Goal: Task Accomplishment & Management: Complete application form

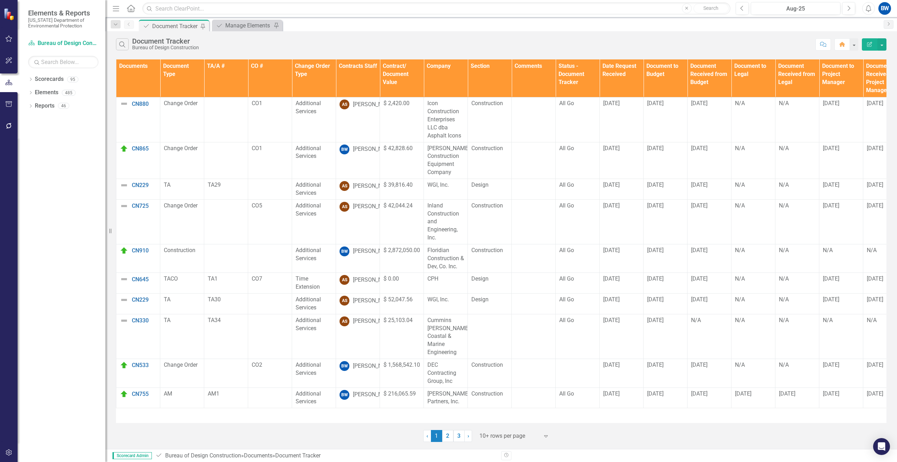
click at [362, 71] on th "Contracts Staff" at bounding box center [358, 78] width 44 height 38
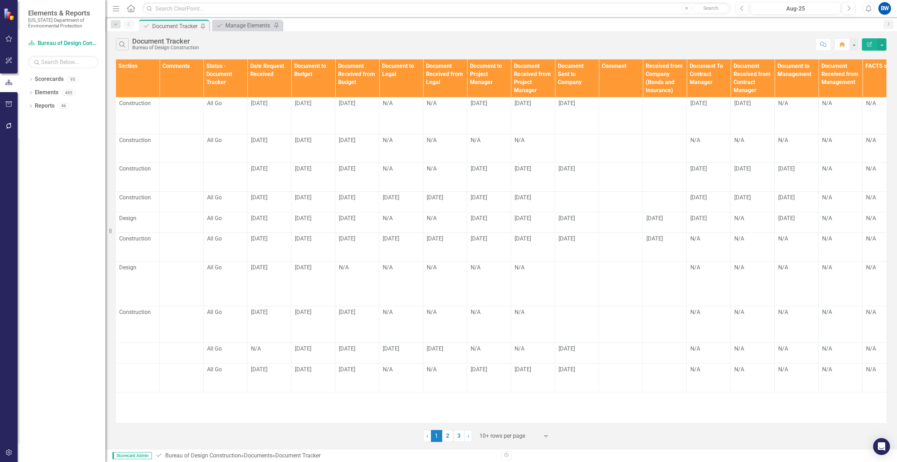
scroll to position [0, 373]
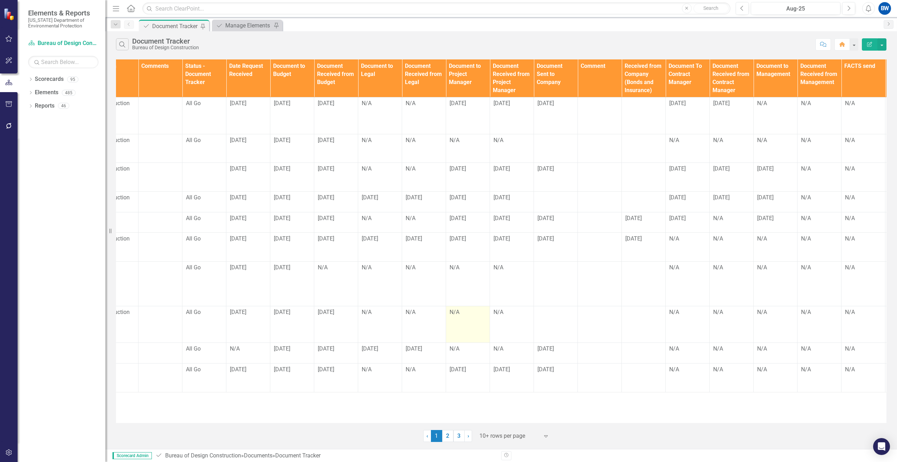
click at [454, 308] on div "N/A" at bounding box center [467, 312] width 37 height 8
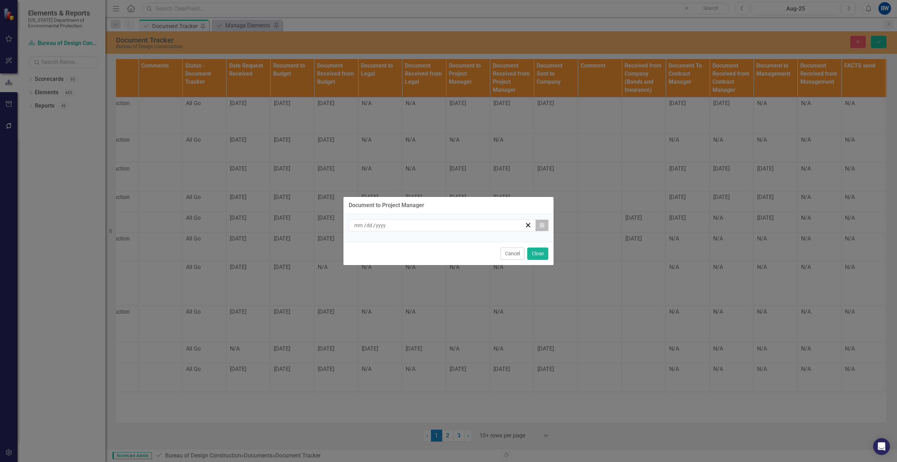
drag, startPoint x: 454, startPoint y: 302, endPoint x: 544, endPoint y: 222, distance: 120.5
click at [544, 222] on button "Calendar" at bounding box center [541, 225] width 13 height 12
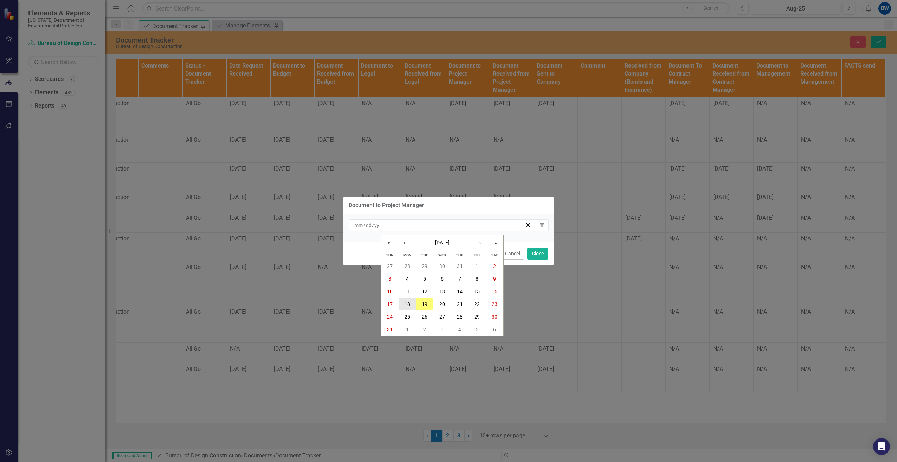
click at [409, 300] on button "18" at bounding box center [408, 304] width 18 height 13
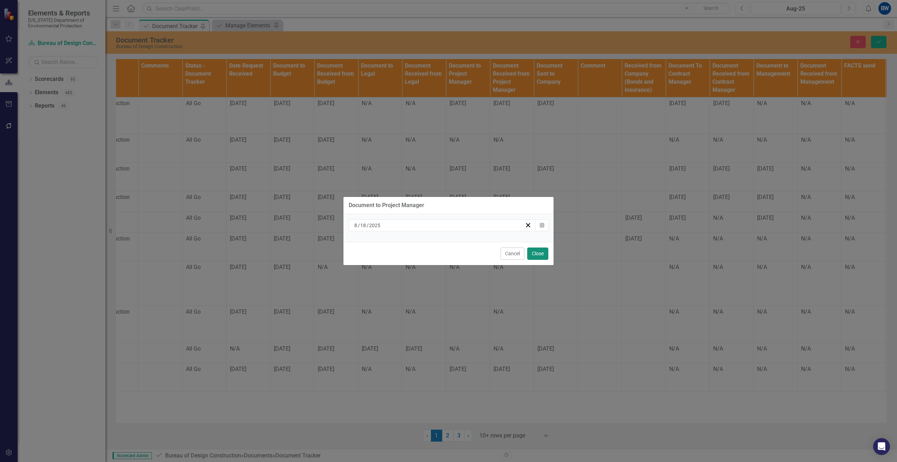
click at [536, 253] on button "Close" at bounding box center [537, 253] width 21 height 12
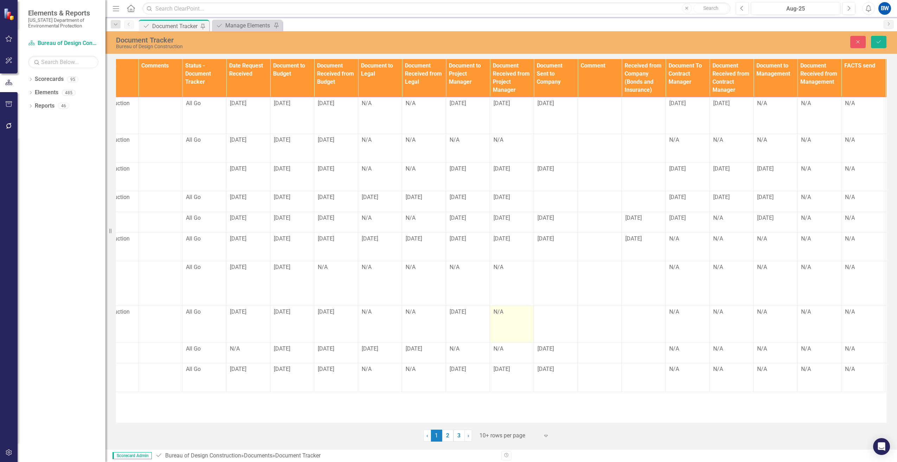
click at [502, 314] on td "N/A" at bounding box center [512, 324] width 44 height 37
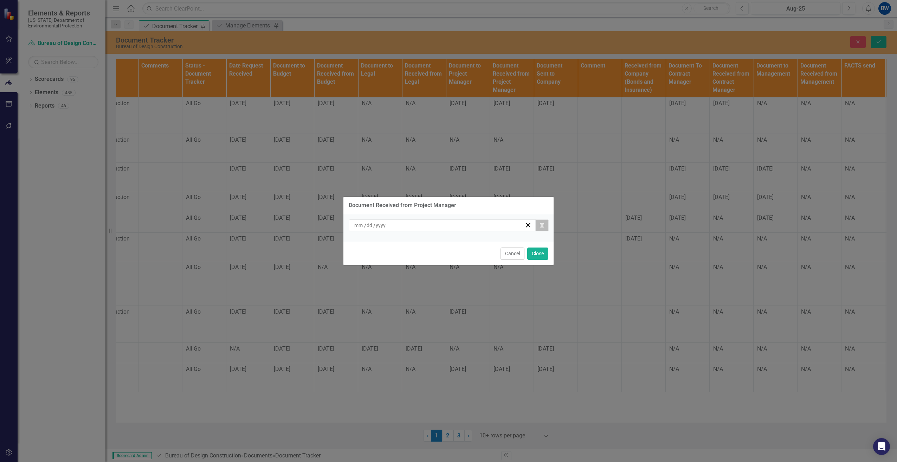
click at [545, 226] on button "Calendar" at bounding box center [541, 225] width 13 height 12
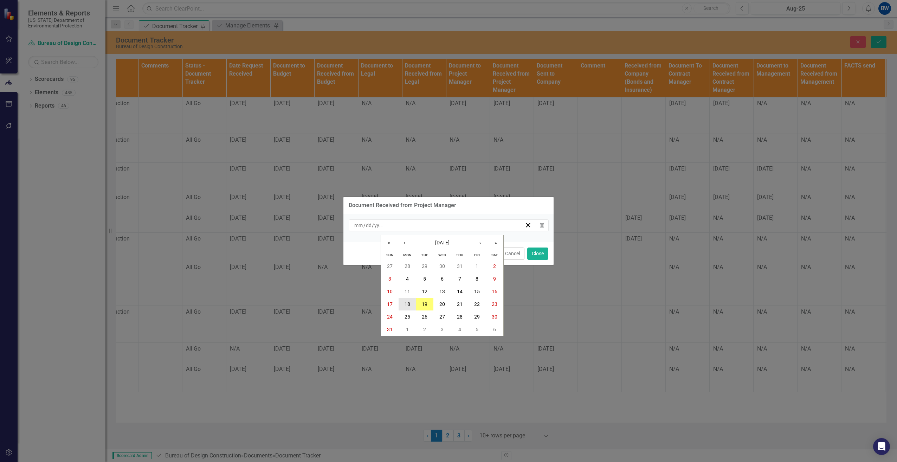
click at [412, 302] on button "18" at bounding box center [408, 304] width 18 height 13
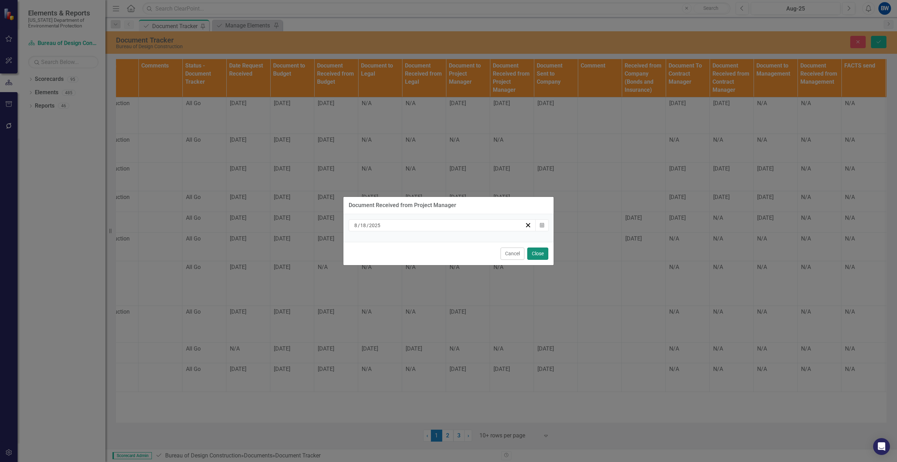
click at [539, 253] on button "Close" at bounding box center [537, 253] width 21 height 12
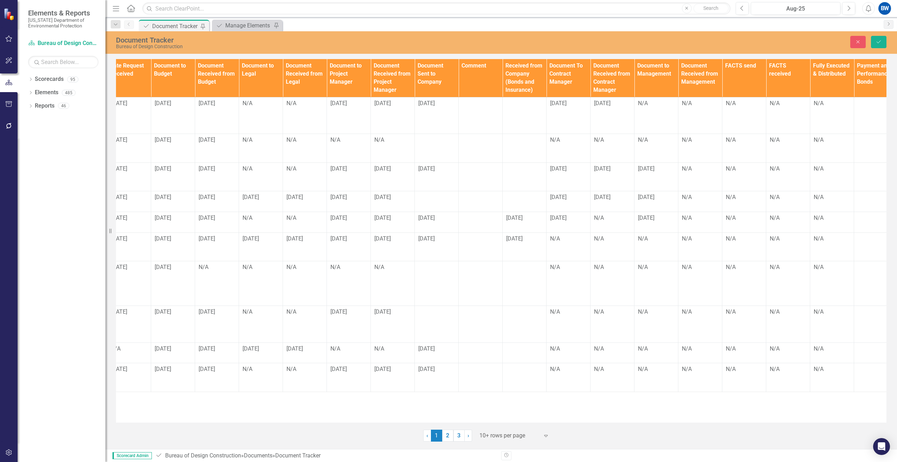
scroll to position [0, 504]
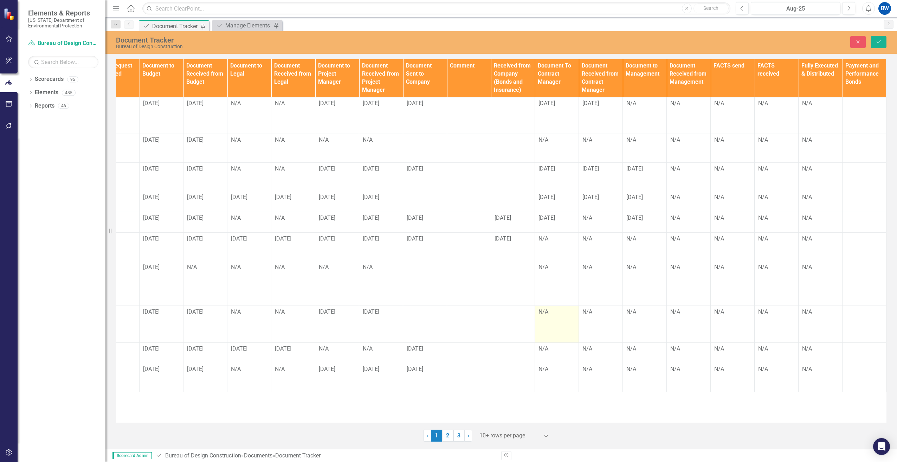
click at [549, 308] on div "N/A" at bounding box center [556, 312] width 37 height 8
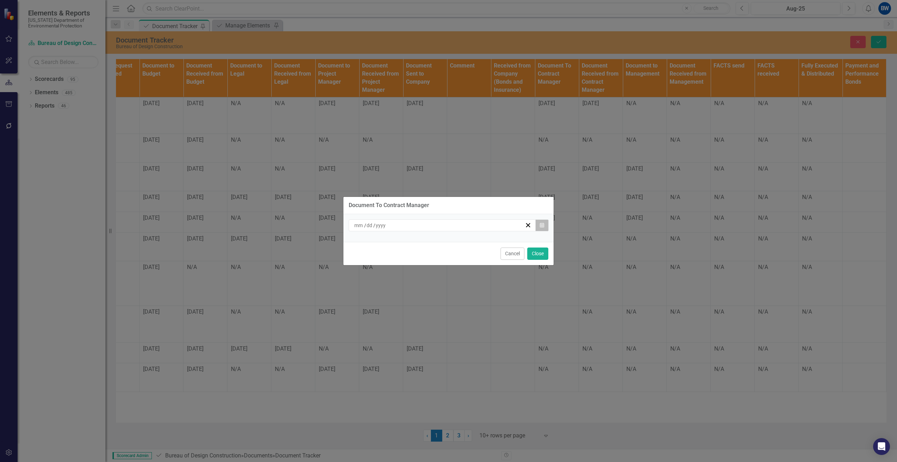
click at [544, 224] on icon "Calendar" at bounding box center [542, 225] width 4 height 5
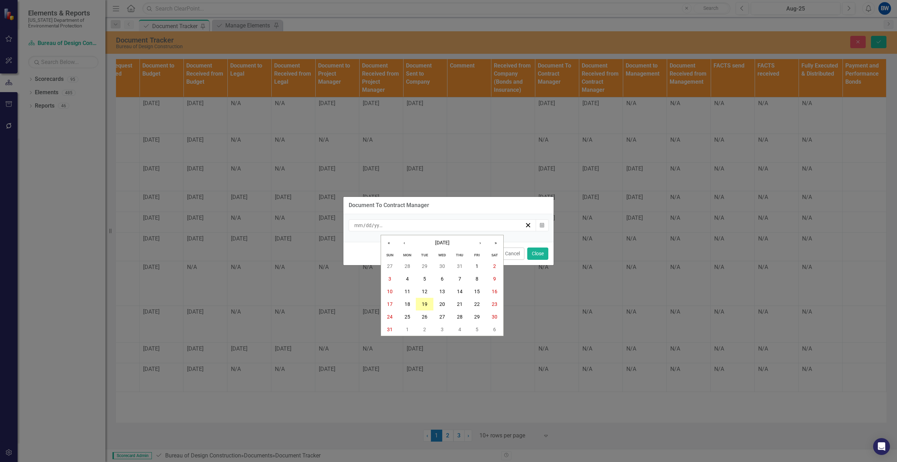
click at [425, 304] on abbr "19" at bounding box center [425, 304] width 6 height 6
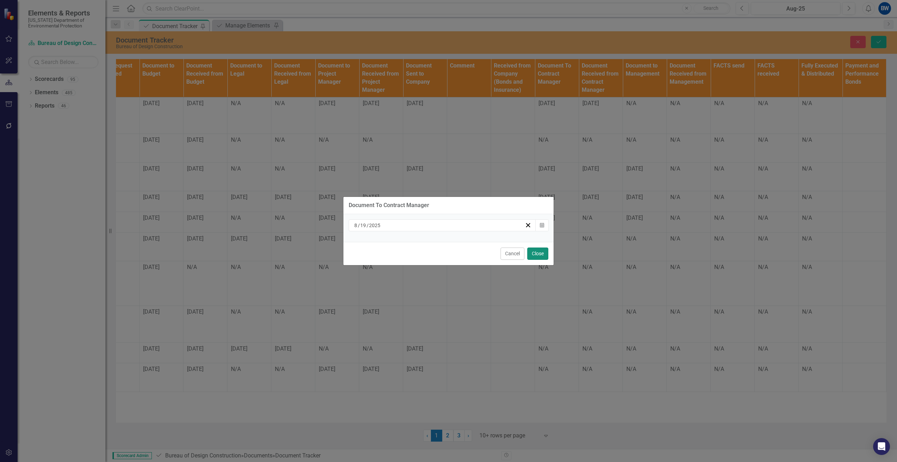
click at [538, 253] on button "Close" at bounding box center [537, 253] width 21 height 12
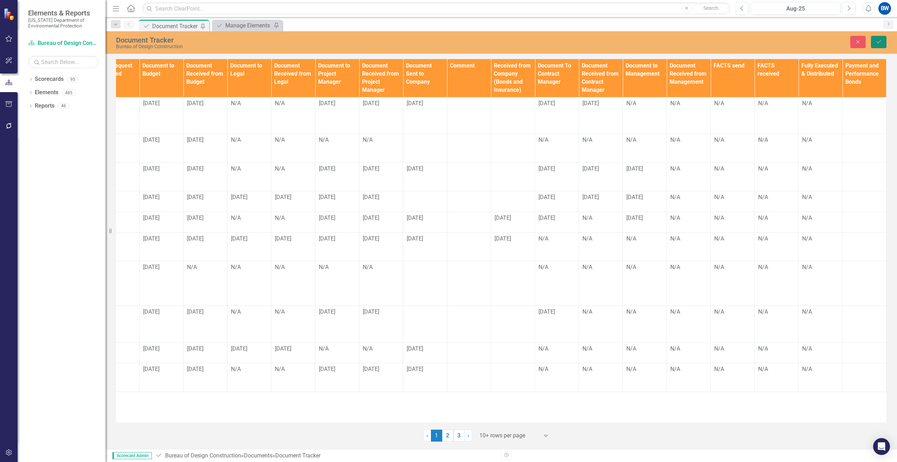
click at [880, 43] on icon "Save" at bounding box center [878, 41] width 6 height 5
